Goal: Information Seeking & Learning: Learn about a topic

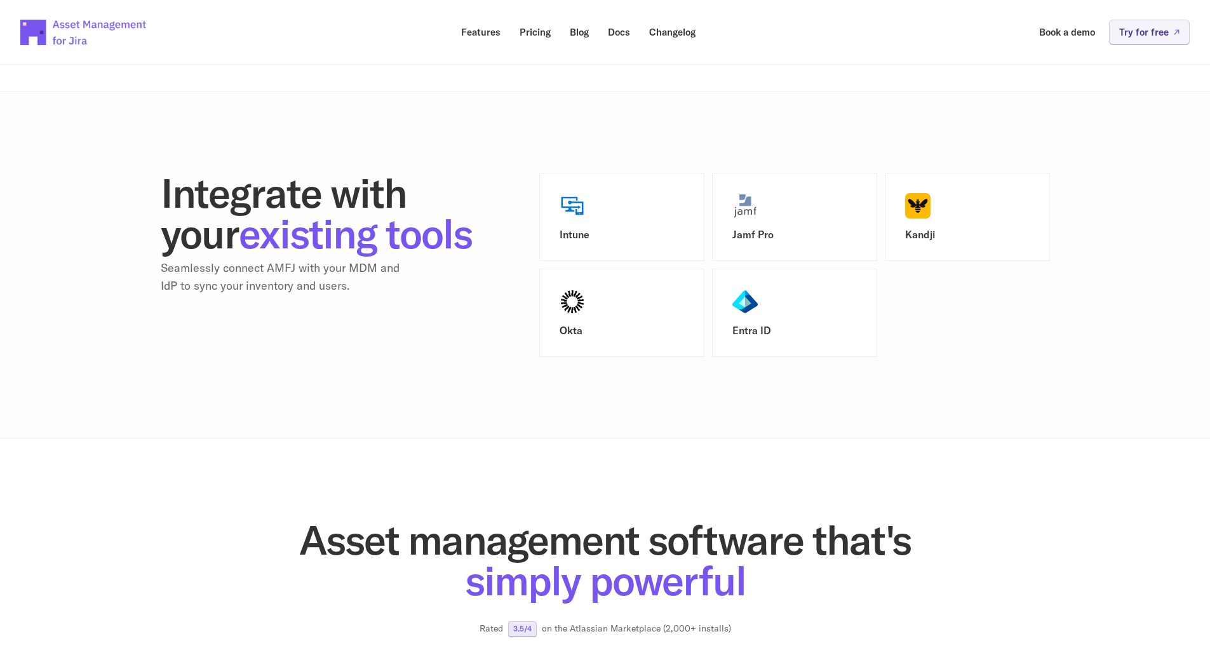
scroll to position [1572, 0]
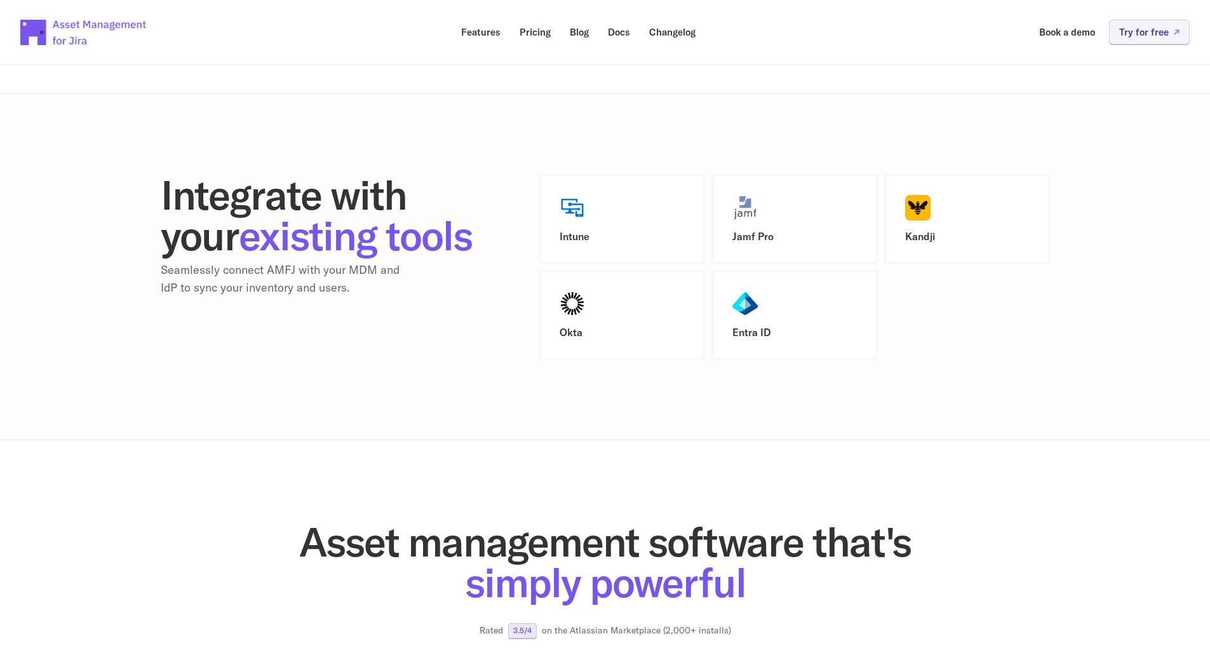
click at [603, 219] on div "Intune" at bounding box center [621, 219] width 124 height 48
click at [544, 207] on div "Intune" at bounding box center [621, 219] width 165 height 88
click at [560, 215] on img at bounding box center [571, 207] width 25 height 25
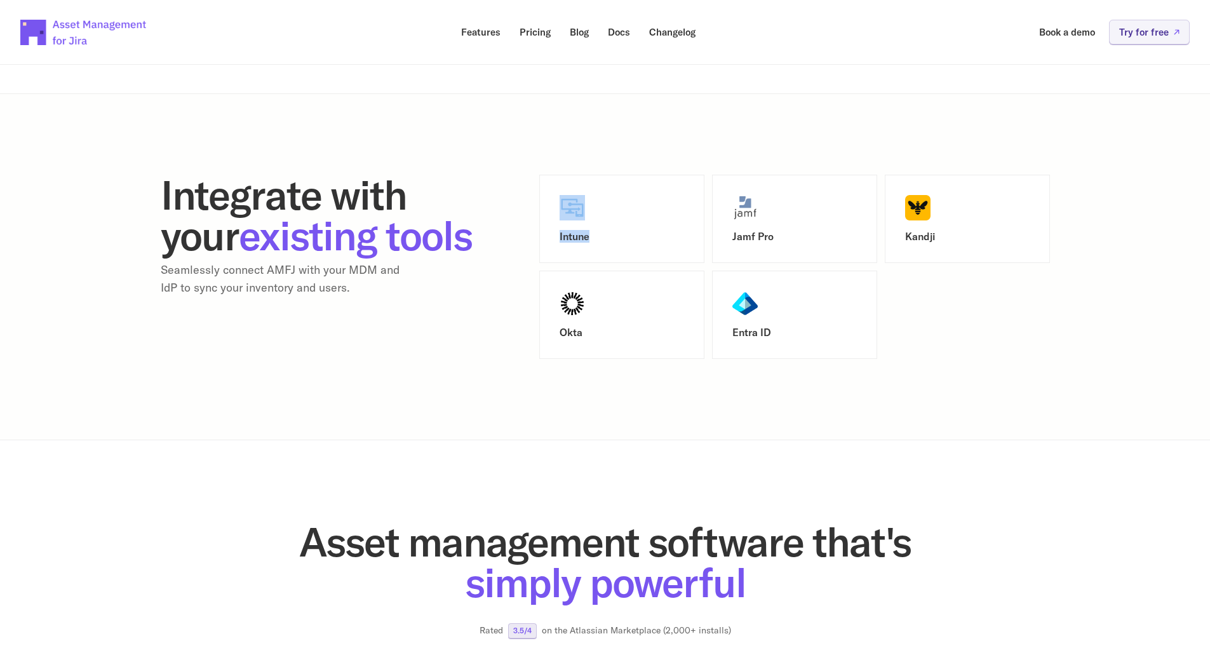
click at [560, 215] on img at bounding box center [571, 207] width 25 height 25
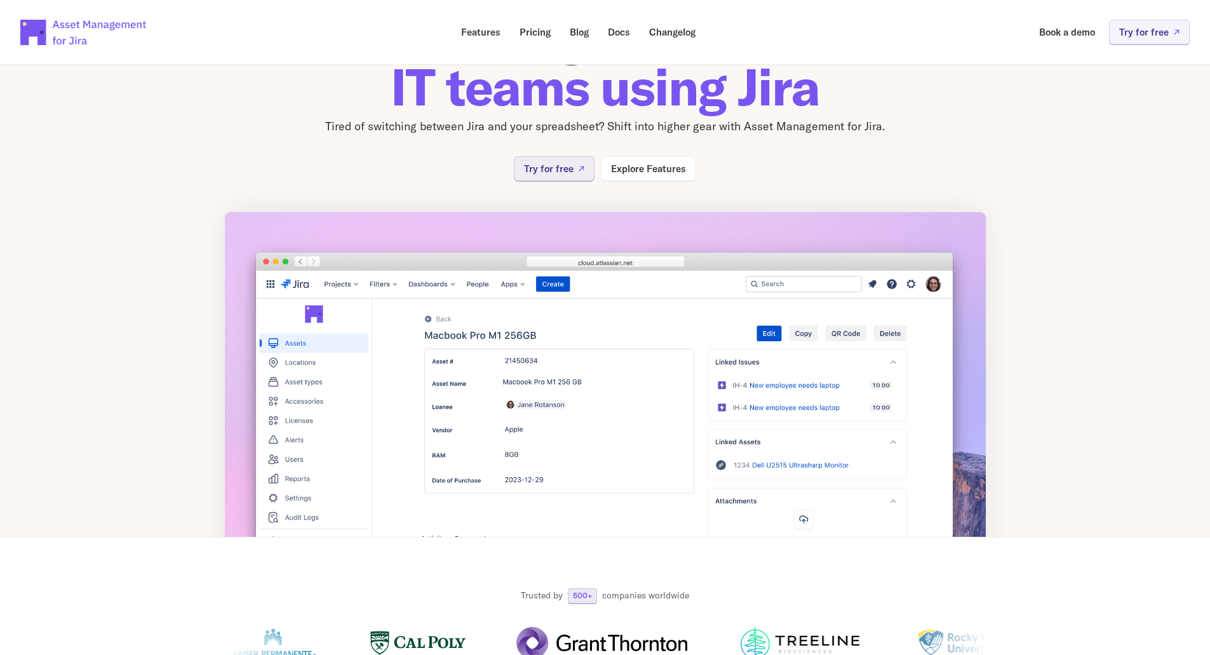
scroll to position [0, 0]
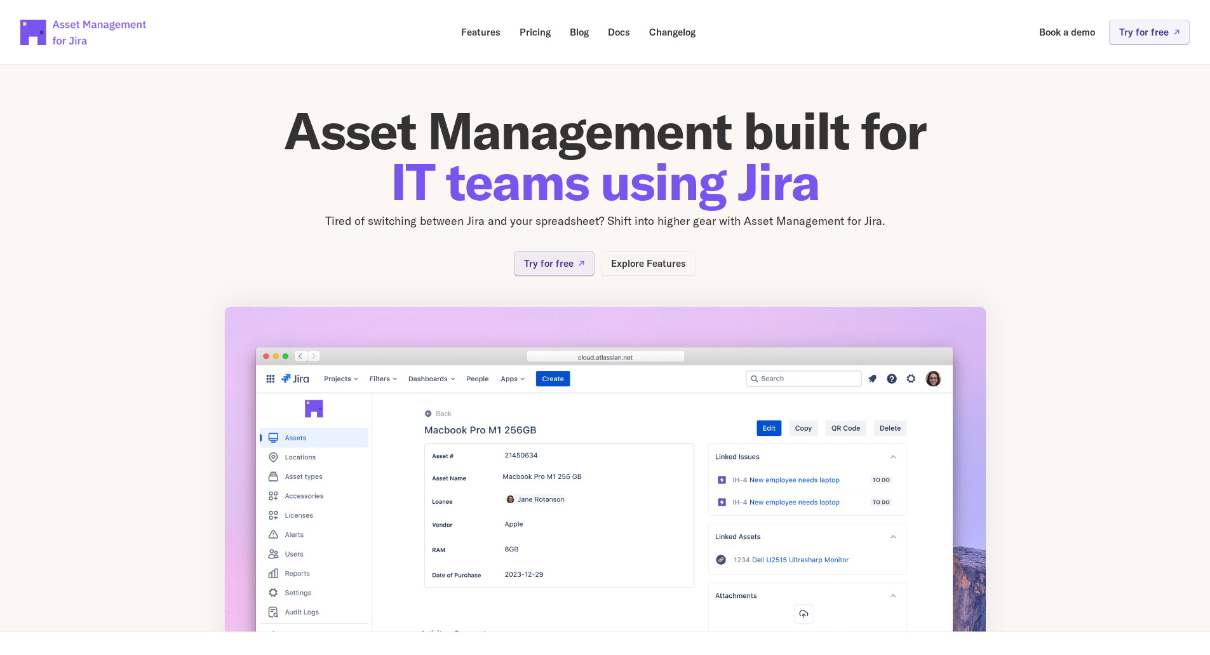
click at [638, 268] on p "Explore Features" at bounding box center [648, 263] width 75 height 10
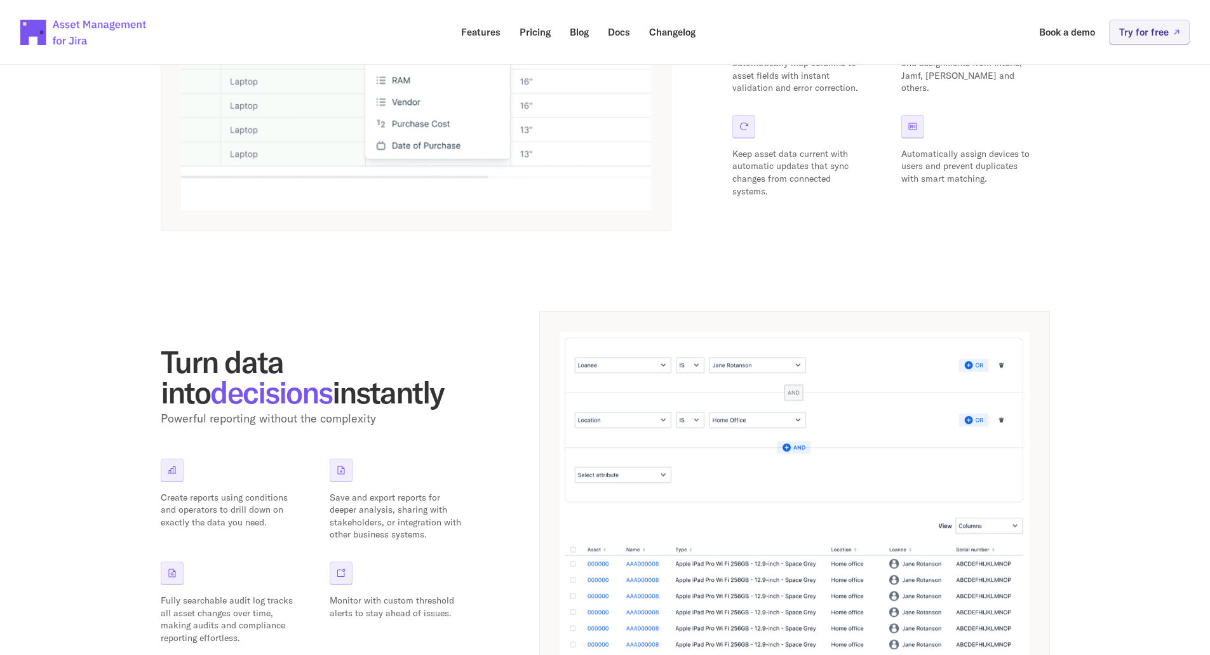
scroll to position [845, 0]
